Goal: Task Accomplishment & Management: Manage account settings

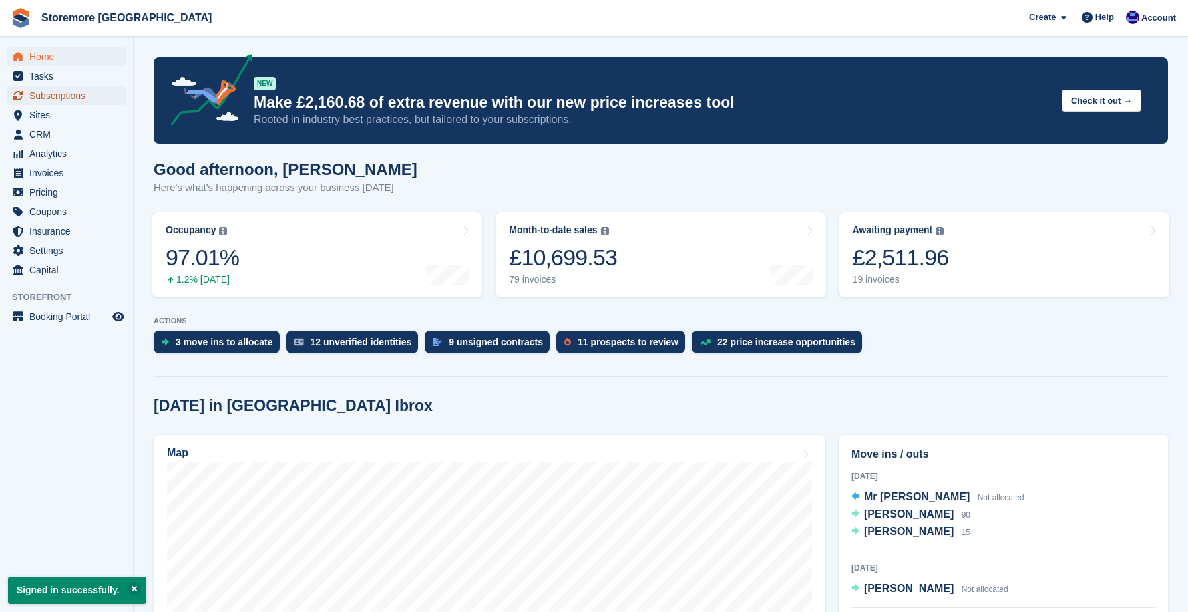
click at [50, 89] on span "Subscriptions" at bounding box center [69, 95] width 80 height 19
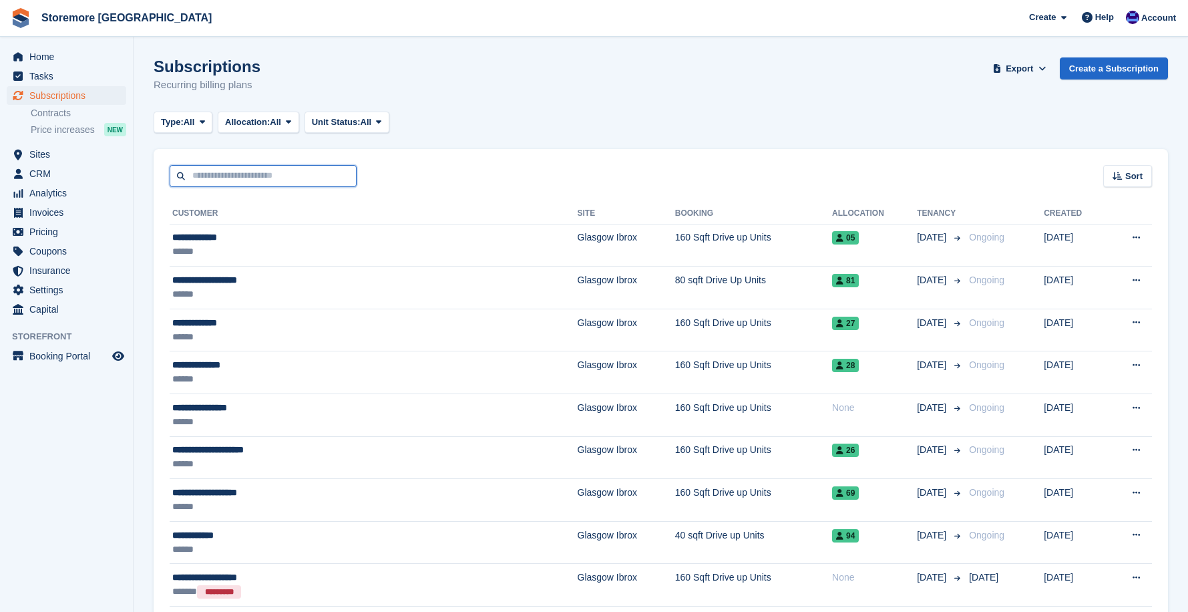
click at [223, 182] on input "text" at bounding box center [263, 176] width 187 height 22
type input "****"
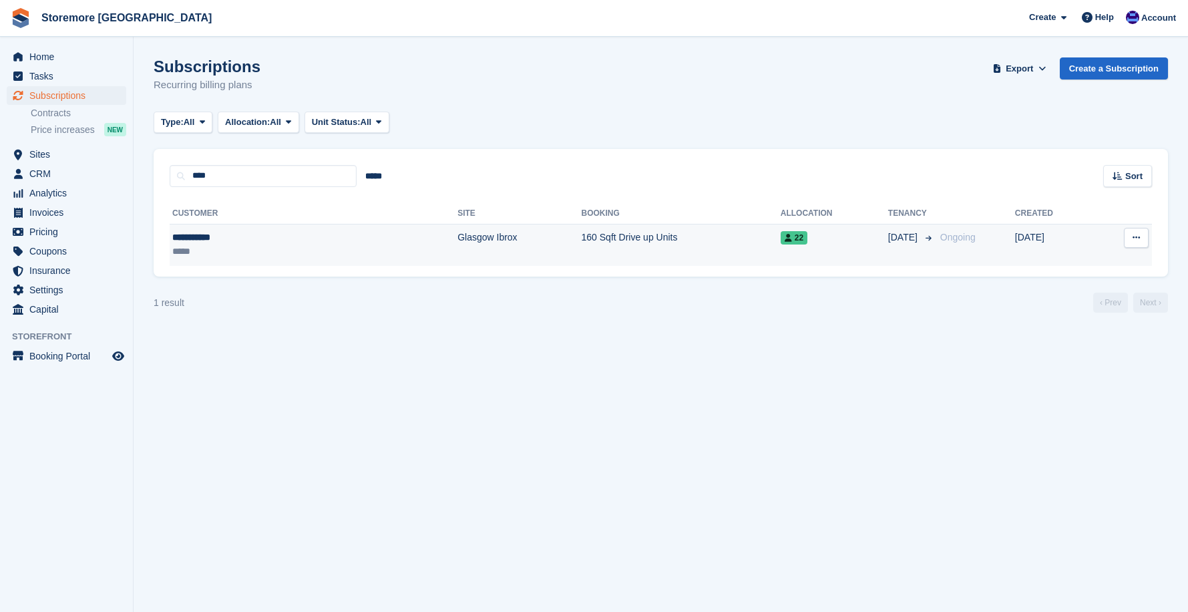
click at [236, 245] on div "*****" at bounding box center [240, 251] width 136 height 14
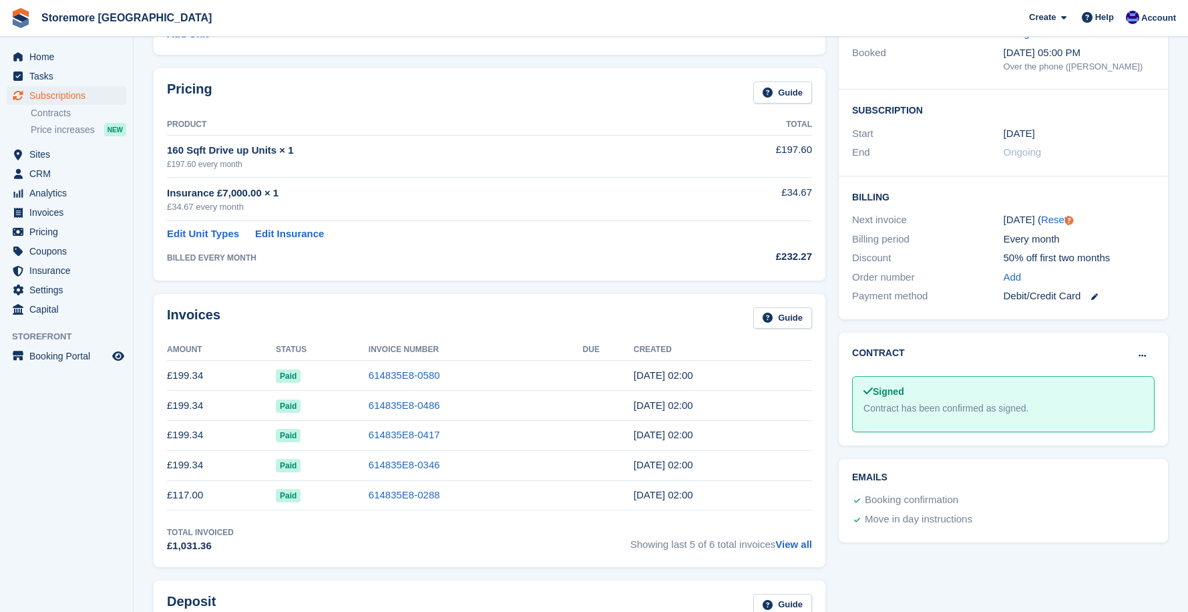
scroll to position [200, 0]
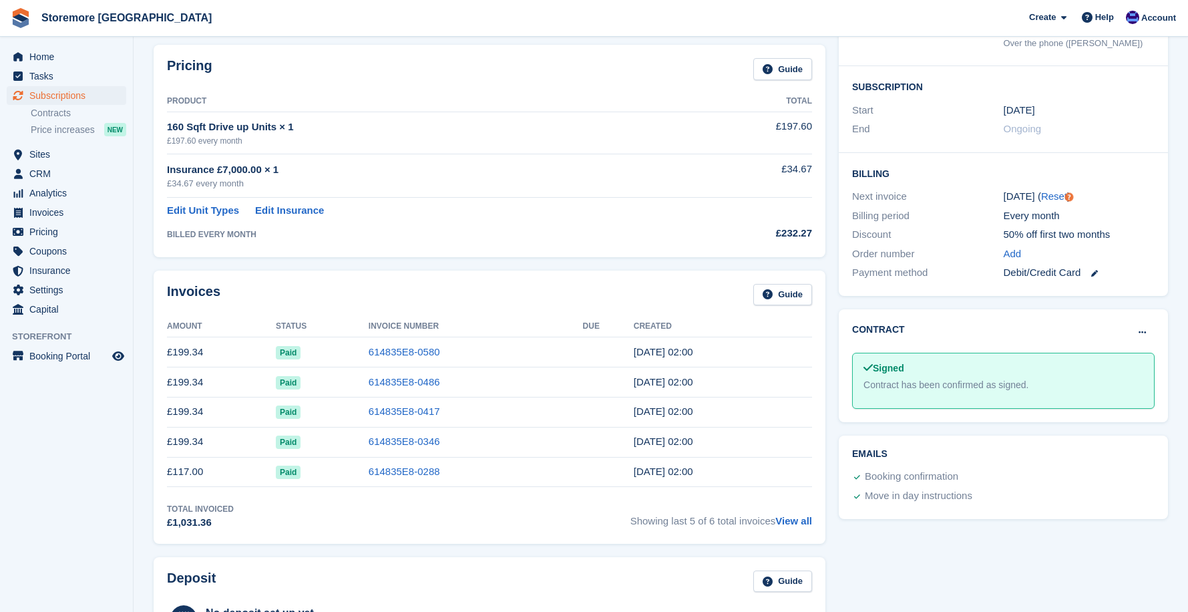
click at [1098, 278] on link at bounding box center [1089, 272] width 17 height 15
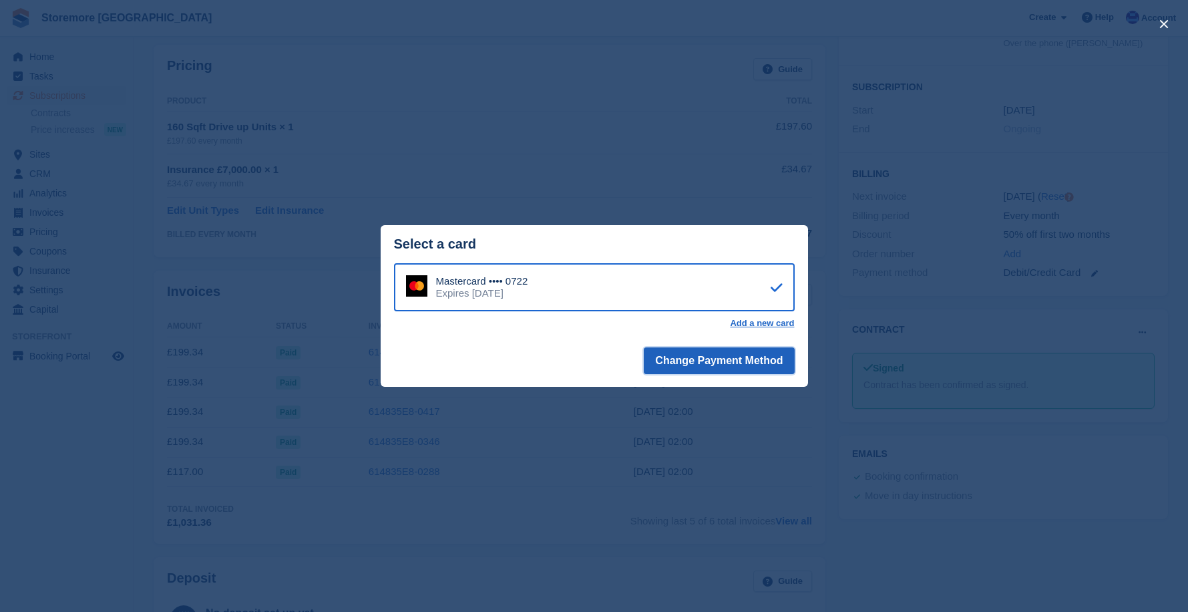
click at [700, 359] on button "Change Payment Method" at bounding box center [719, 360] width 150 height 27
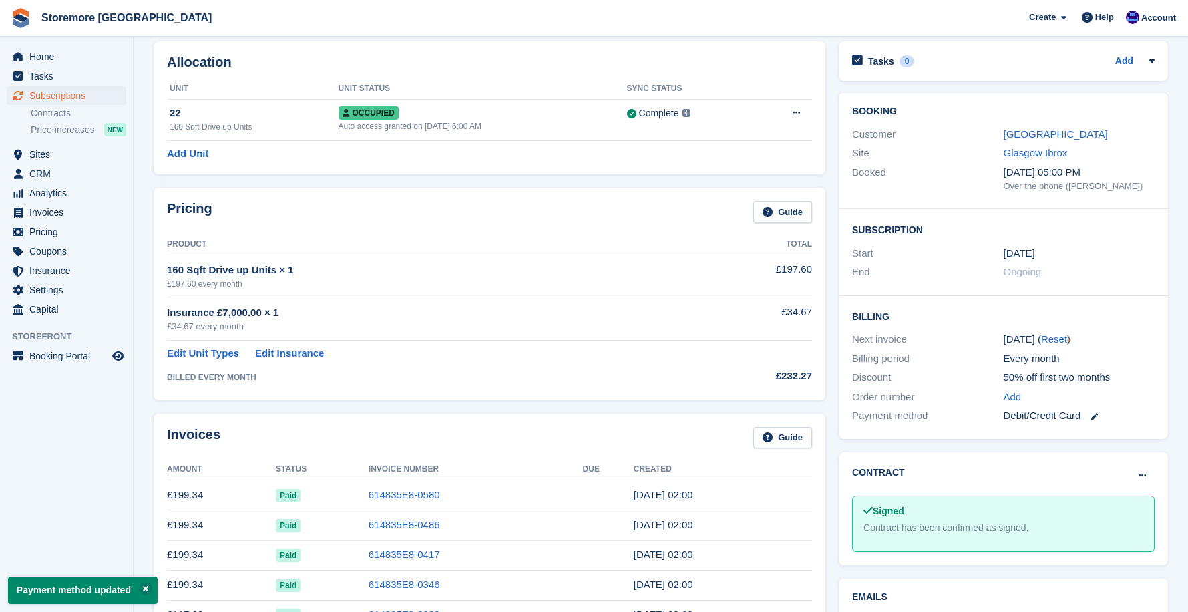
scroll to position [134, 0]
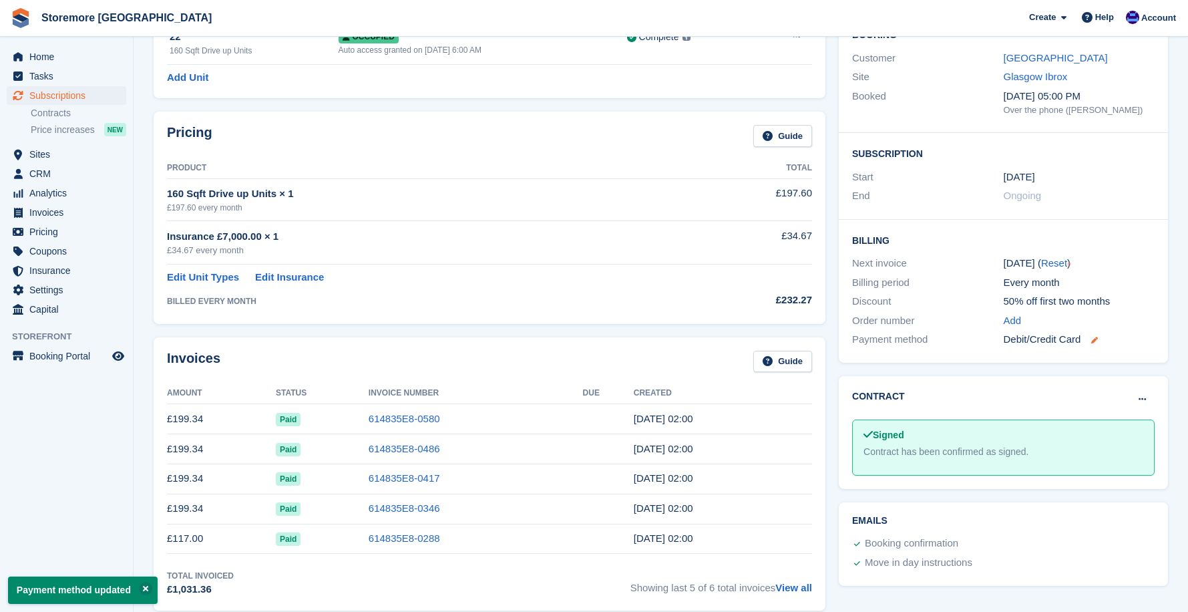
click at [1093, 343] on icon at bounding box center [1094, 340] width 7 height 7
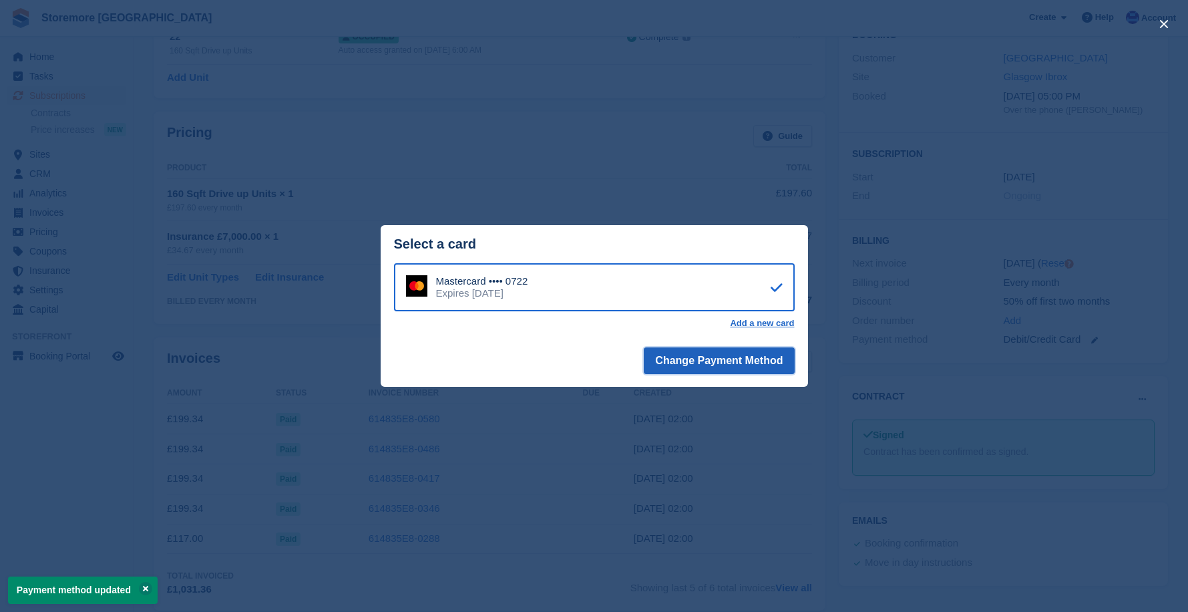
click at [698, 367] on button "Change Payment Method" at bounding box center [719, 360] width 150 height 27
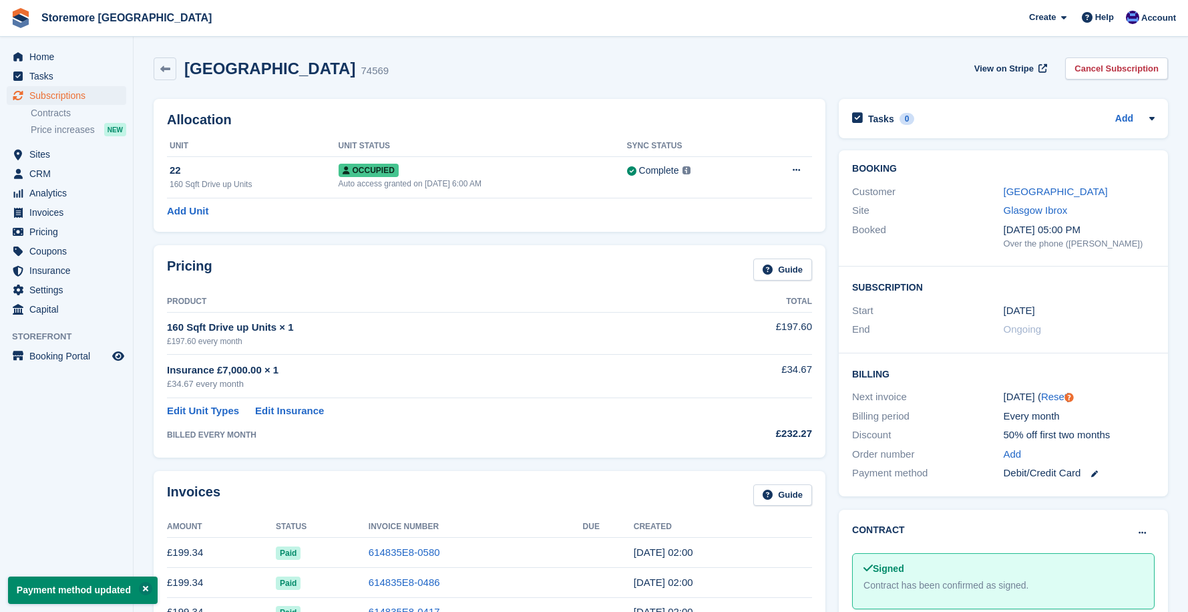
click at [1090, 474] on link at bounding box center [1089, 473] width 17 height 15
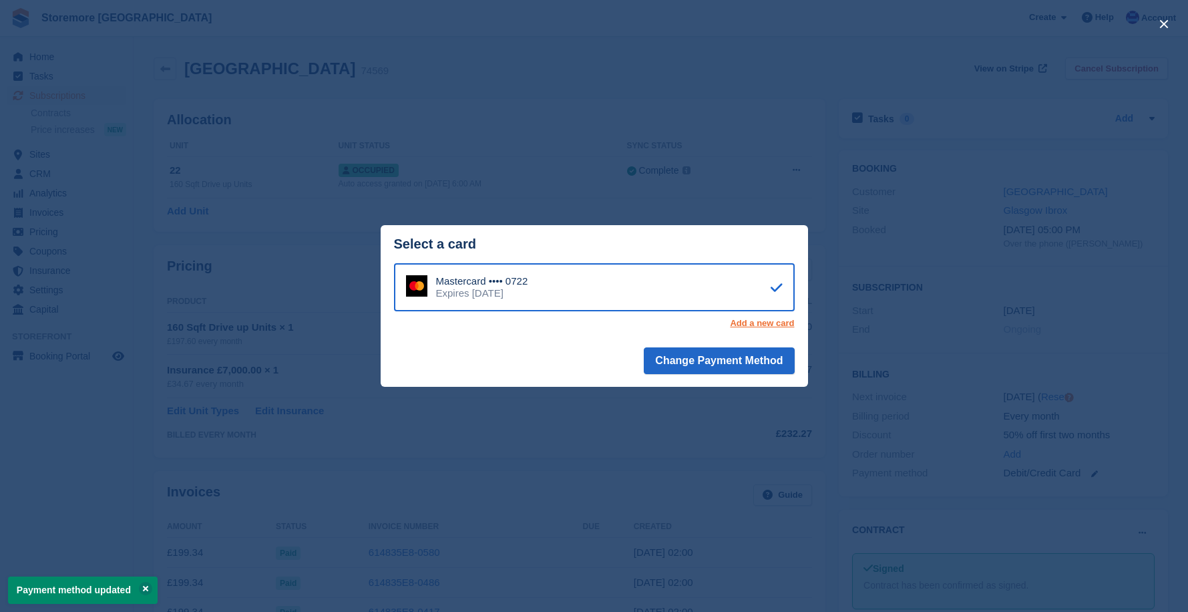
click at [757, 323] on link "Add a new card" at bounding box center [762, 323] width 64 height 11
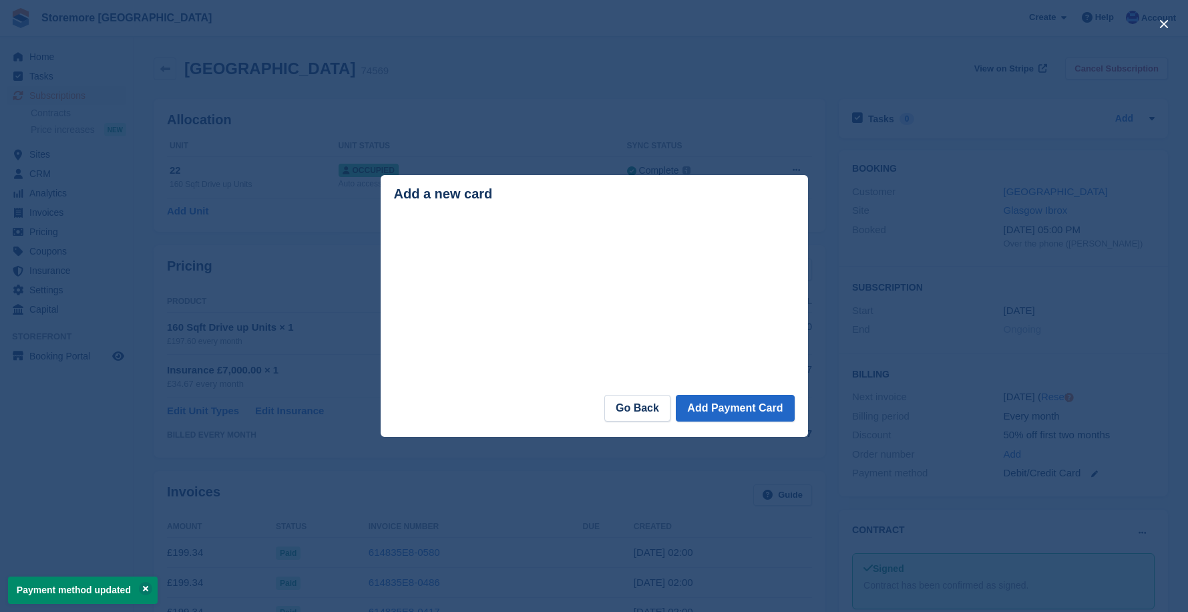
drag, startPoint x: 657, startPoint y: 199, endPoint x: 658, endPoint y: 190, distance: 8.8
click at [658, 190] on div "Add a new card" at bounding box center [594, 193] width 401 height 15
click at [743, 409] on button "Add Payment Card" at bounding box center [735, 408] width 118 height 27
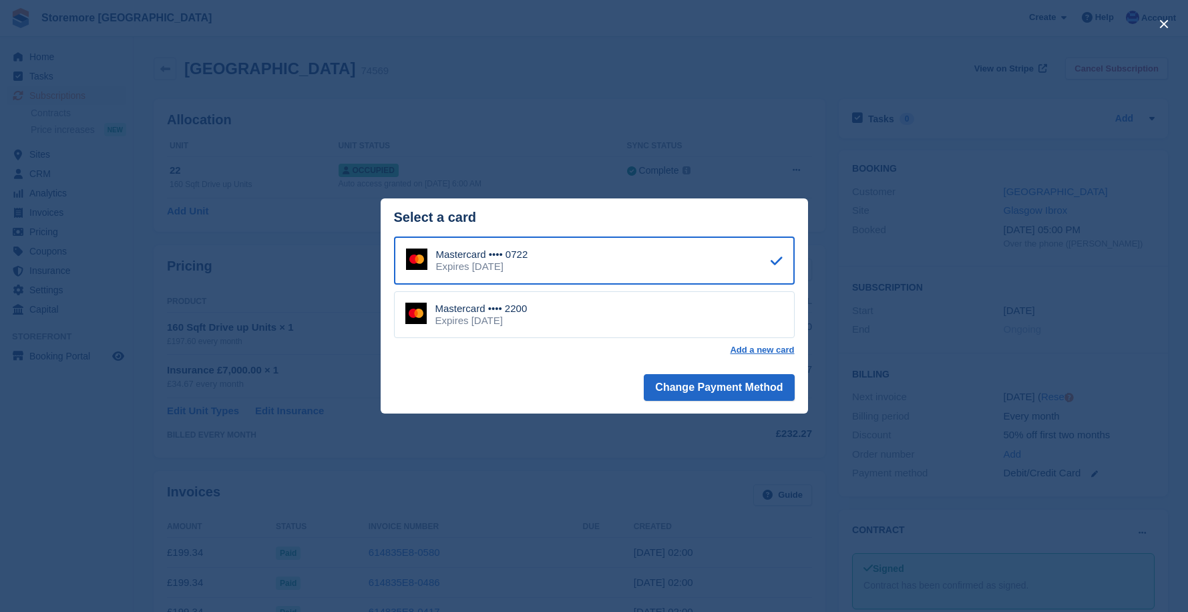
click at [641, 323] on div "Mastercard •••• 2200 Expires July 2028" at bounding box center [594, 314] width 401 height 47
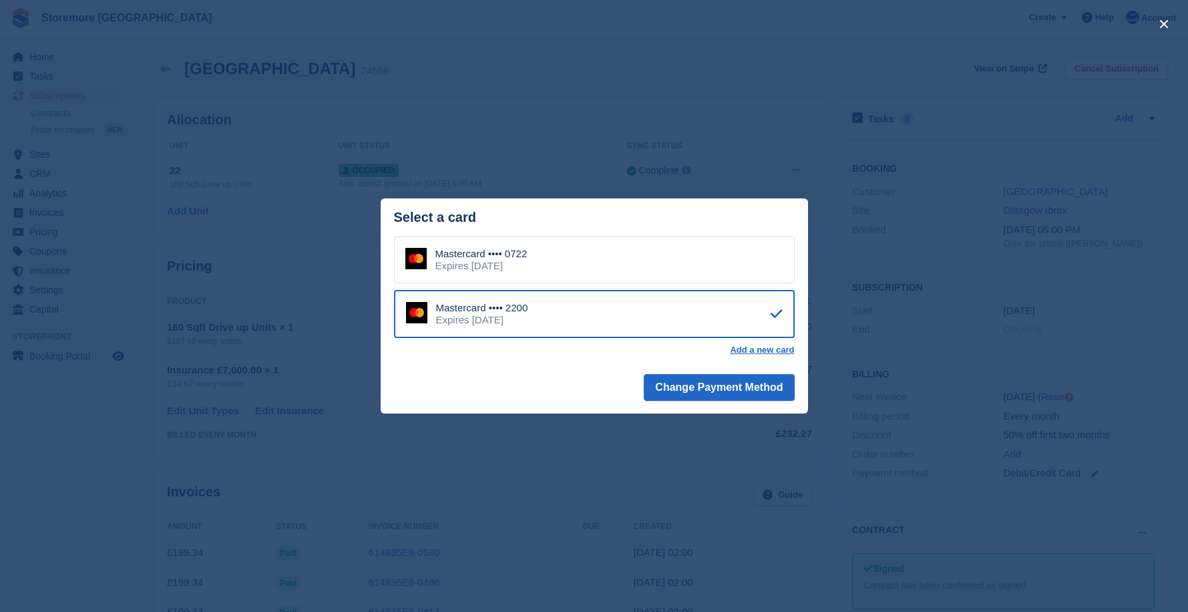
click at [687, 331] on div "Mastercard •••• 2200 Expires July 2028" at bounding box center [594, 314] width 401 height 48
click at [683, 388] on button "Change Payment Method" at bounding box center [719, 387] width 150 height 27
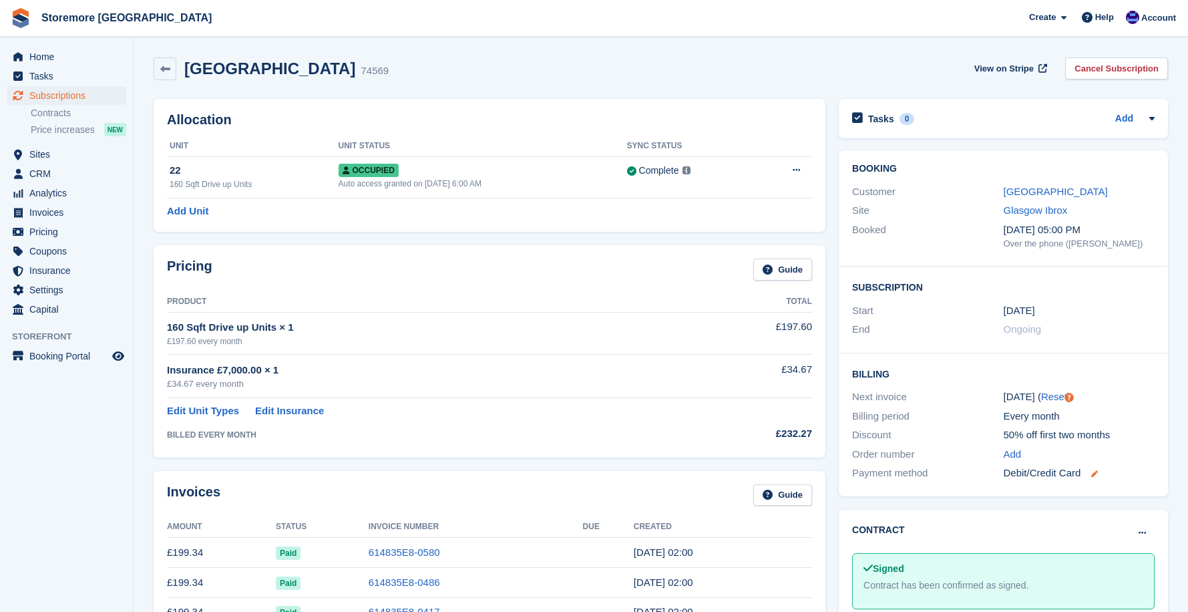
click at [1097, 477] on icon at bounding box center [1094, 473] width 7 height 7
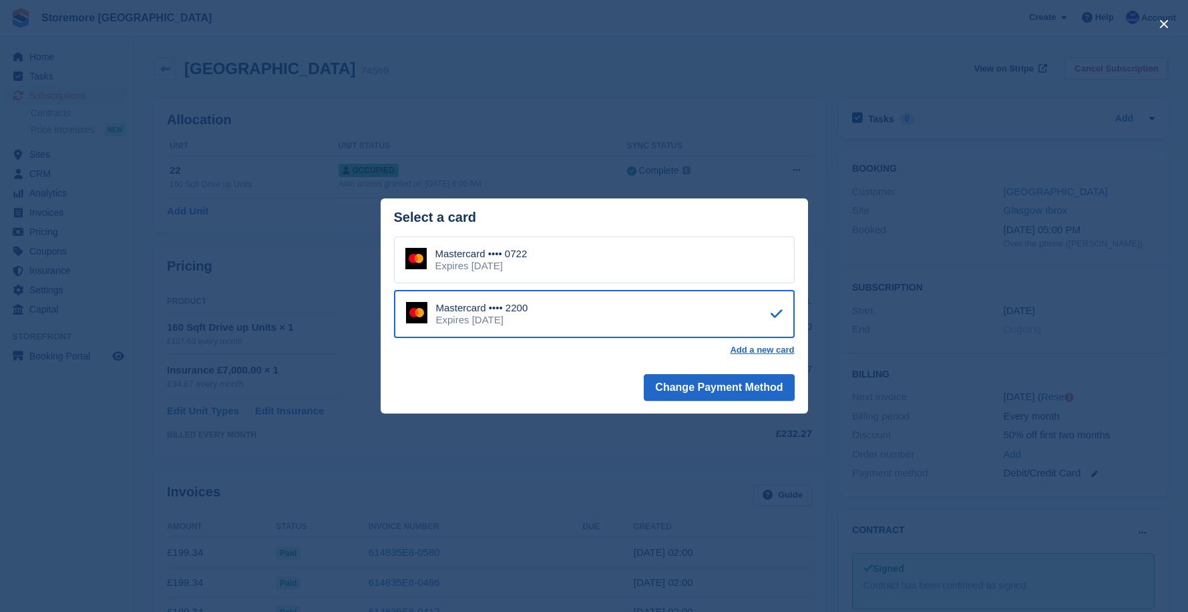
click at [913, 19] on div "close" at bounding box center [594, 306] width 1188 height 612
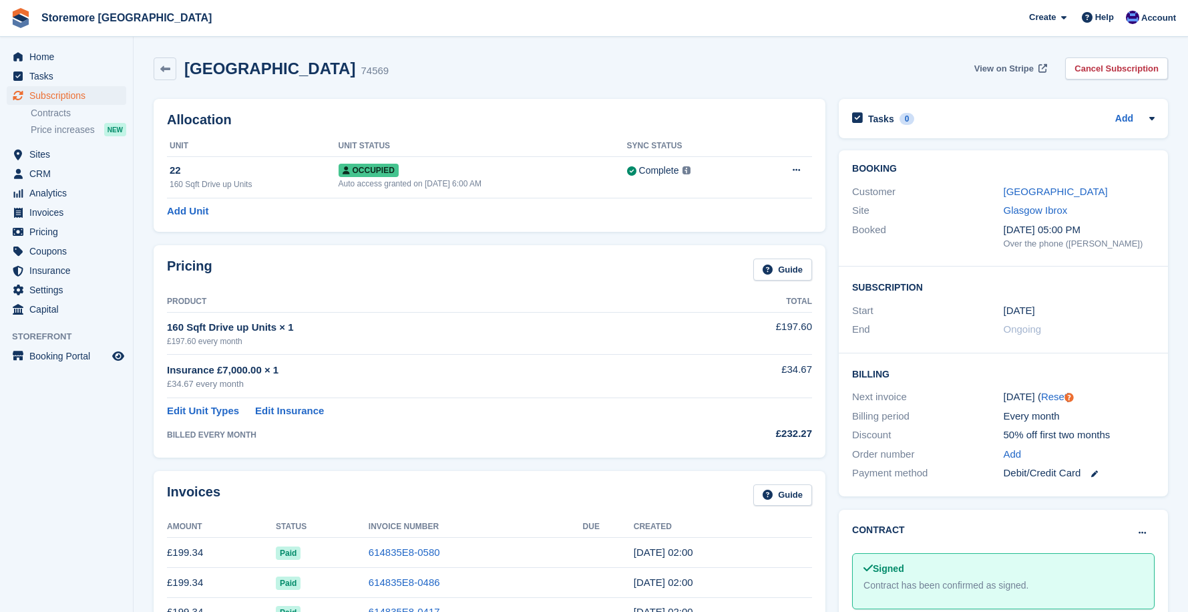
click at [1041, 65] on link "View on Stripe" at bounding box center [1009, 68] width 81 height 22
click at [1031, 190] on link "[GEOGRAPHIC_DATA]" at bounding box center [1056, 191] width 104 height 11
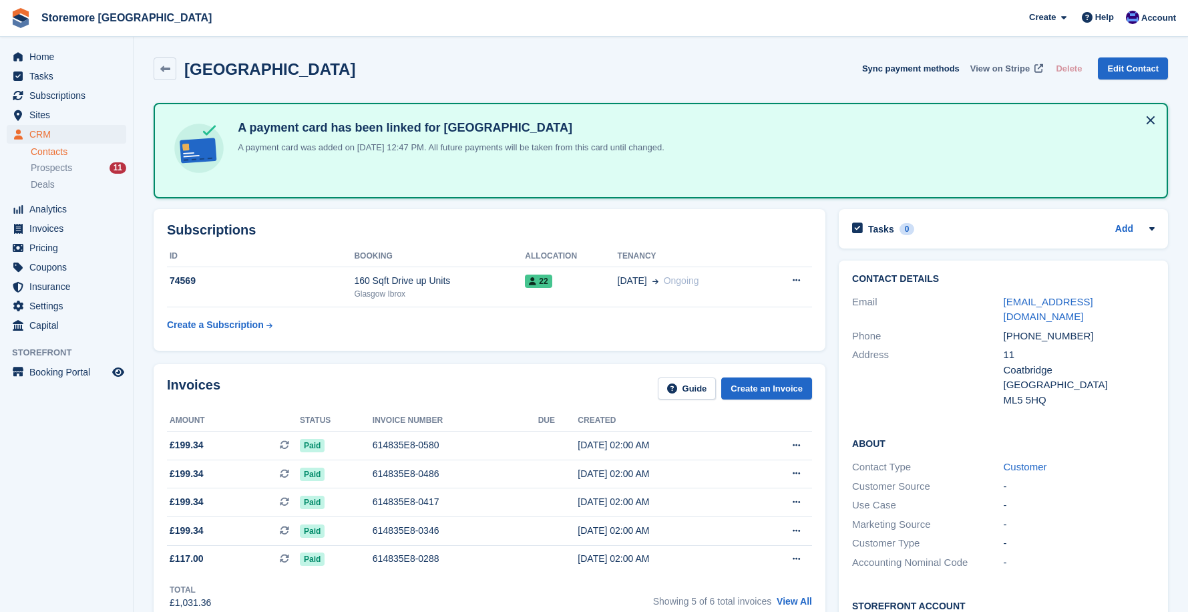
click at [992, 73] on span "View on Stripe" at bounding box center [999, 68] width 59 height 13
